Goal: Check status

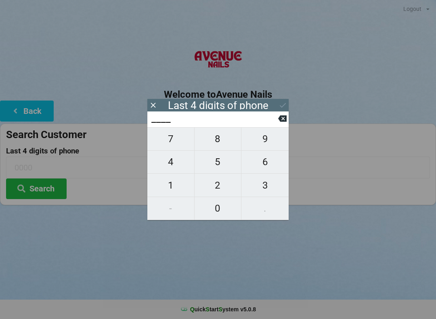
click at [172, 182] on span "1" at bounding box center [170, 185] width 47 height 17
type input "1___"
click at [216, 180] on span "2" at bounding box center [218, 185] width 47 height 17
type input "12__"
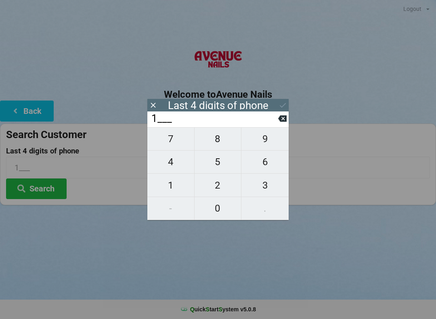
type input "12__"
click at [173, 159] on span "4" at bounding box center [170, 161] width 47 height 17
type input "124_"
click at [171, 158] on span "4" at bounding box center [170, 161] width 47 height 17
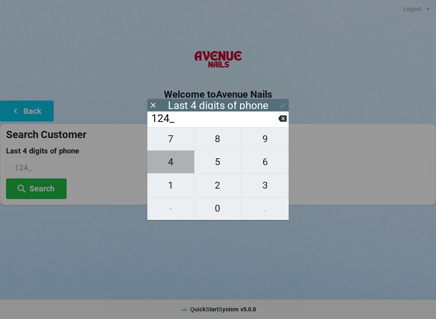
type input "1244"
click at [287, 100] on div "Last 4 digits of phone" at bounding box center [217, 105] width 141 height 13
click at [280, 103] on icon at bounding box center [282, 105] width 8 height 8
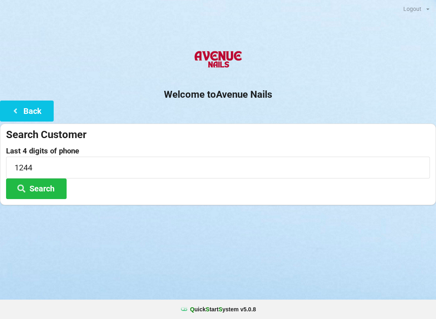
click at [21, 182] on button "Search" at bounding box center [36, 188] width 61 height 21
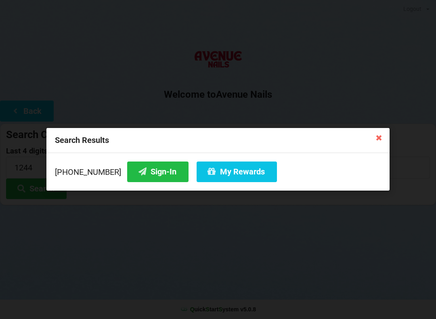
click at [148, 165] on button "Sign-In" at bounding box center [157, 171] width 61 height 21
